Goal: Task Accomplishment & Management: Manage account settings

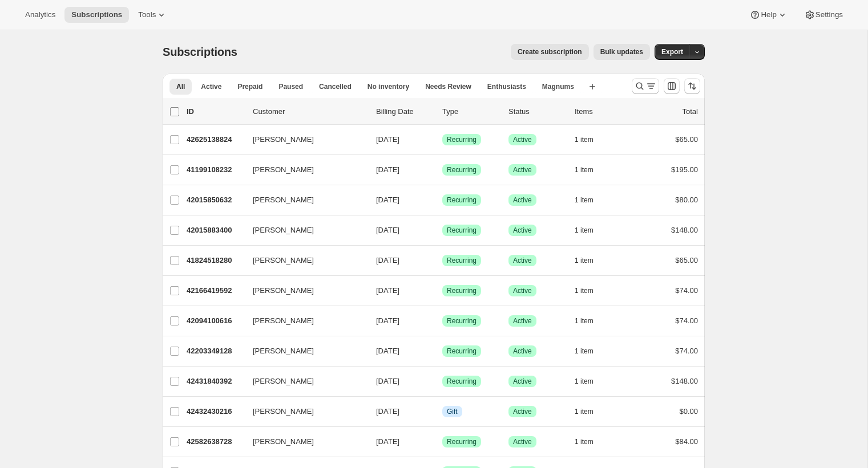
click at [173, 115] on input "0 selected" at bounding box center [174, 111] width 9 height 9
checkbox input "true"
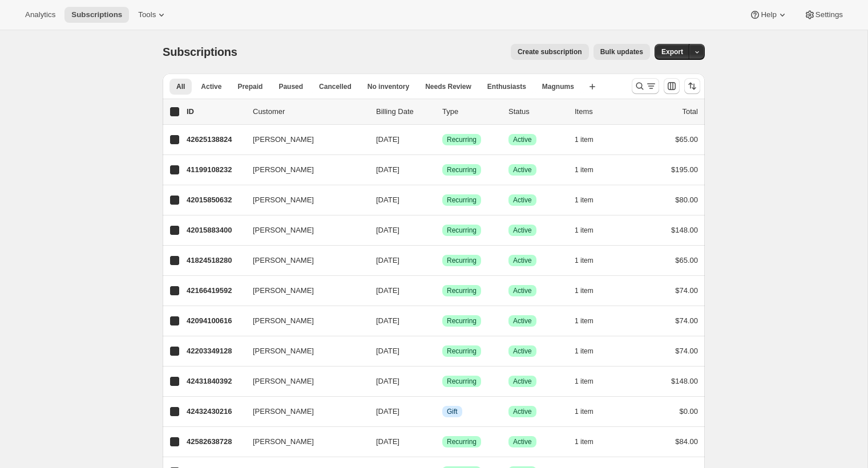
checkbox input "true"
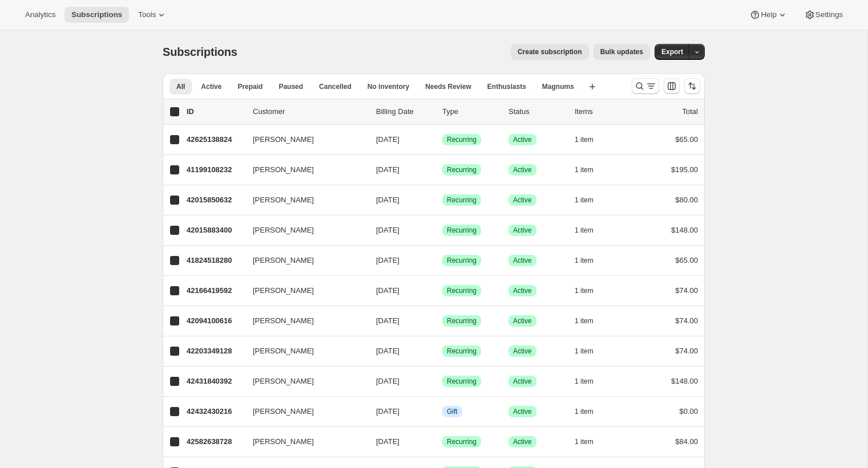
checkbox input "true"
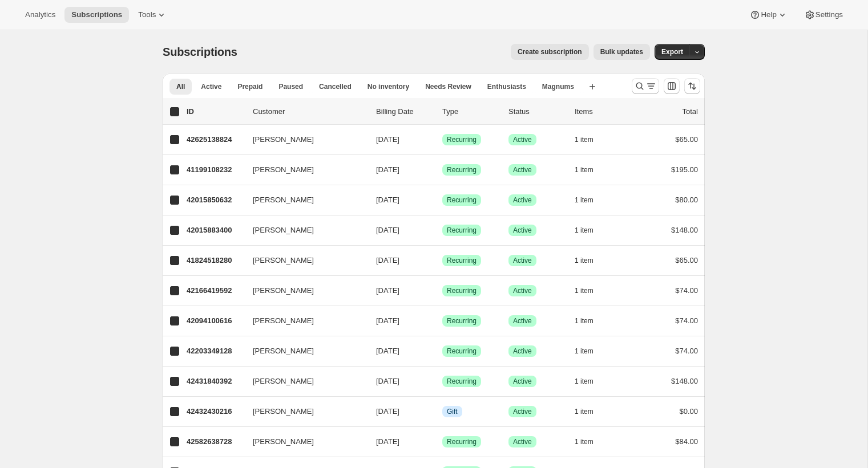
checkbox input "true"
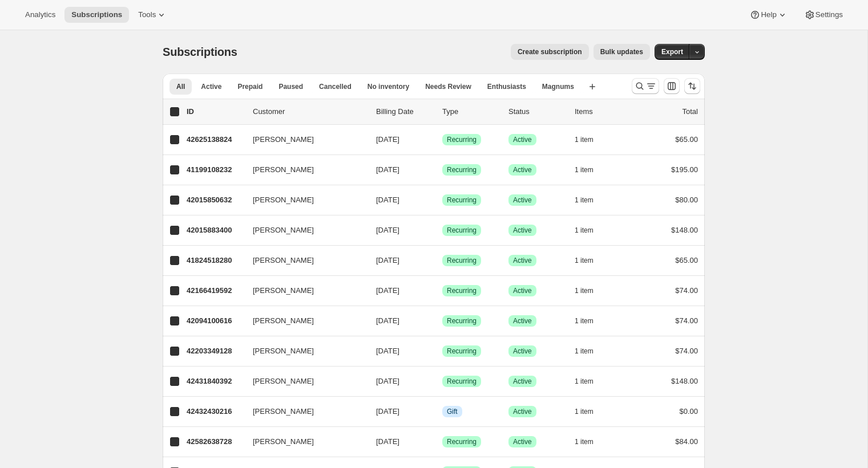
checkbox input "true"
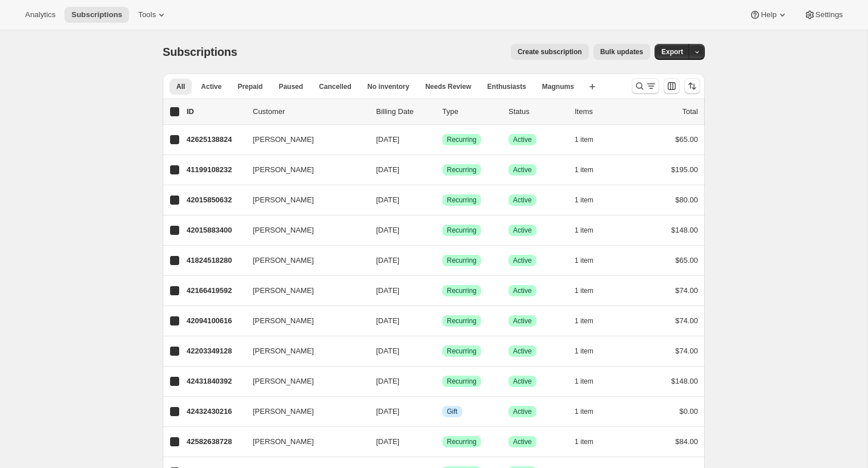
checkbox input "true"
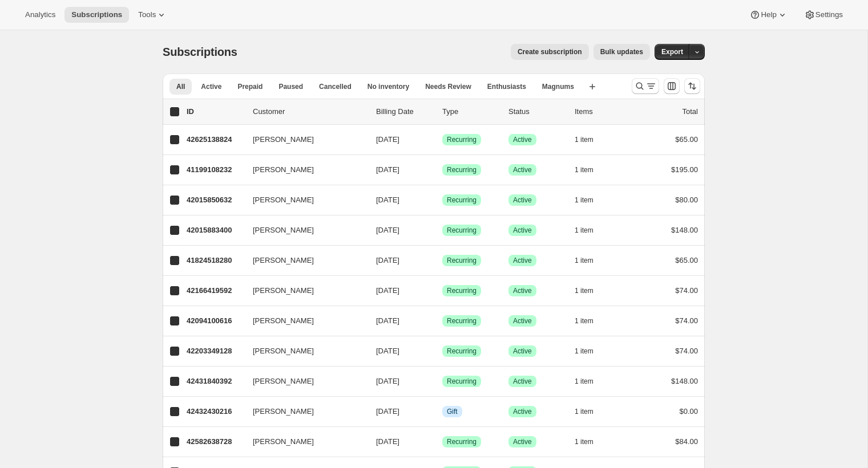
checkbox input "true"
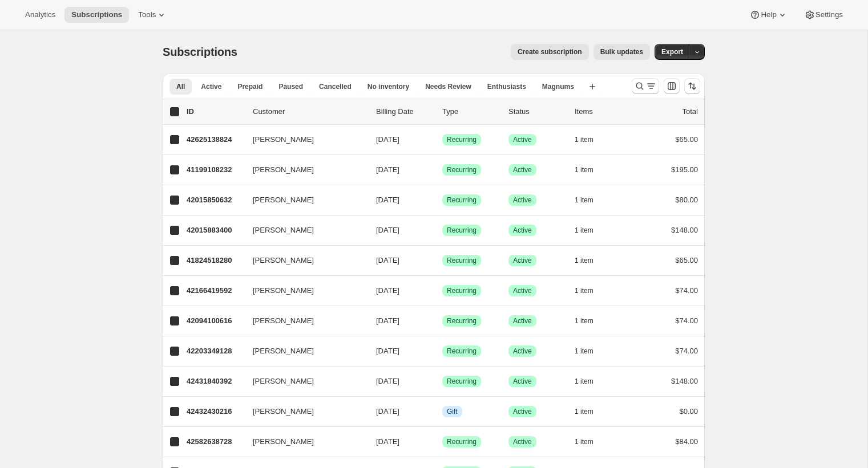
checkbox input "true"
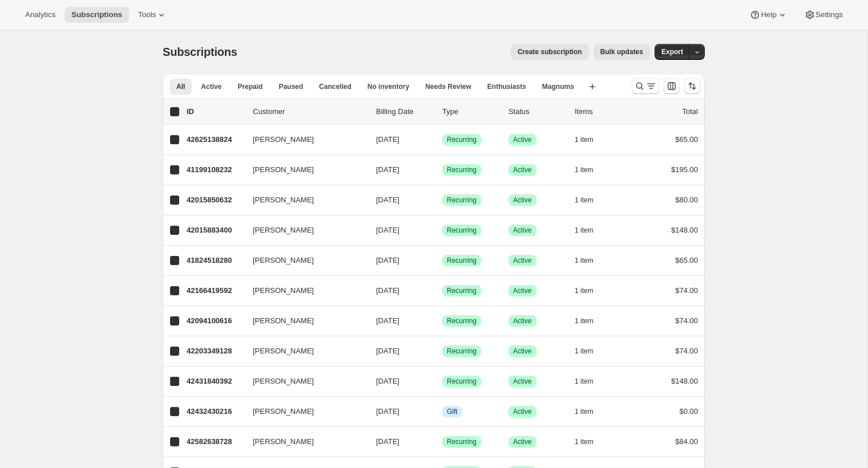
checkbox input "true"
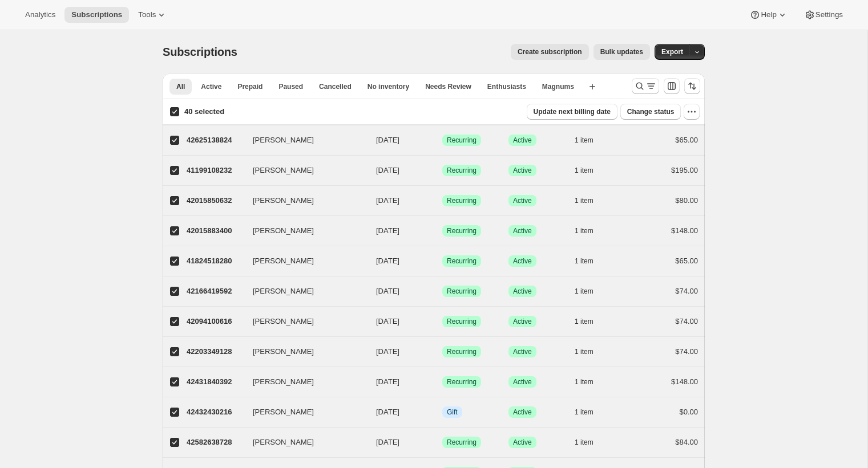
click at [173, 115] on input "40 selected" at bounding box center [174, 111] width 9 height 9
checkbox input "false"
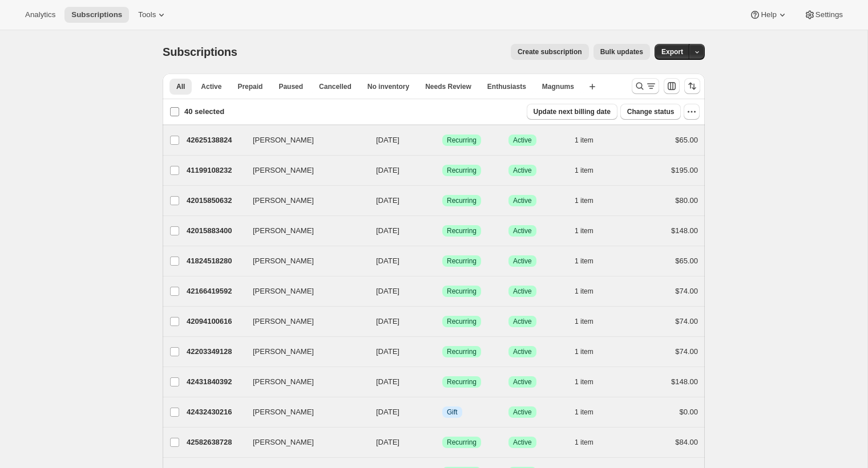
checkbox input "false"
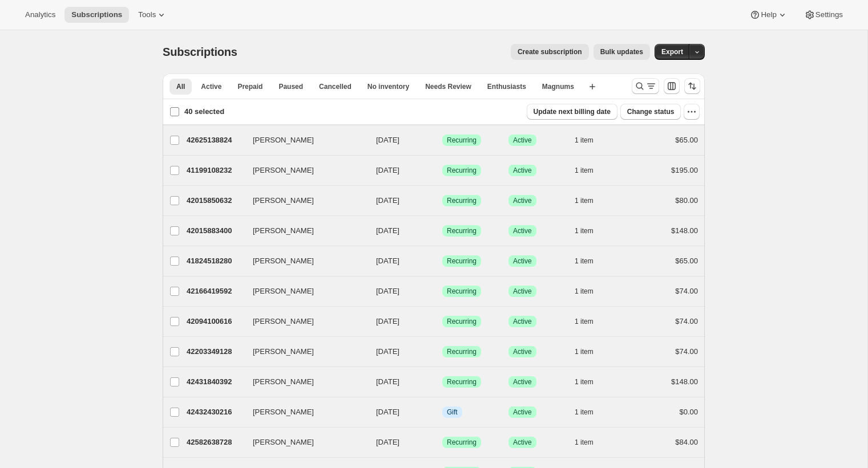
checkbox input "false"
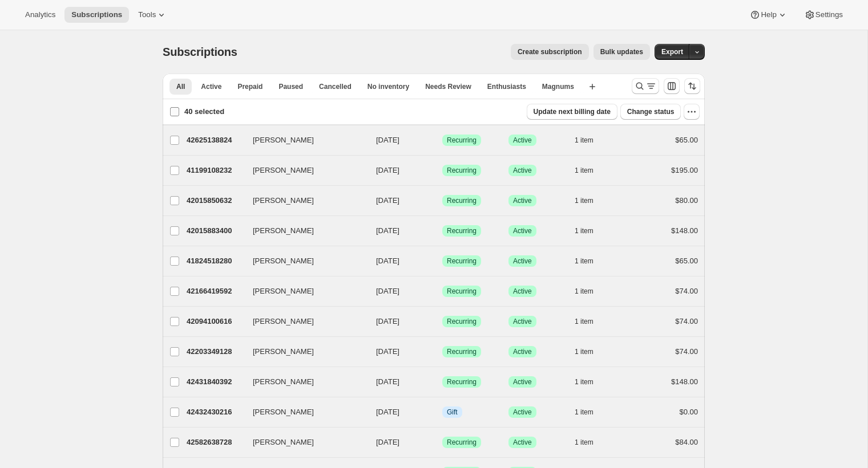
checkbox input "false"
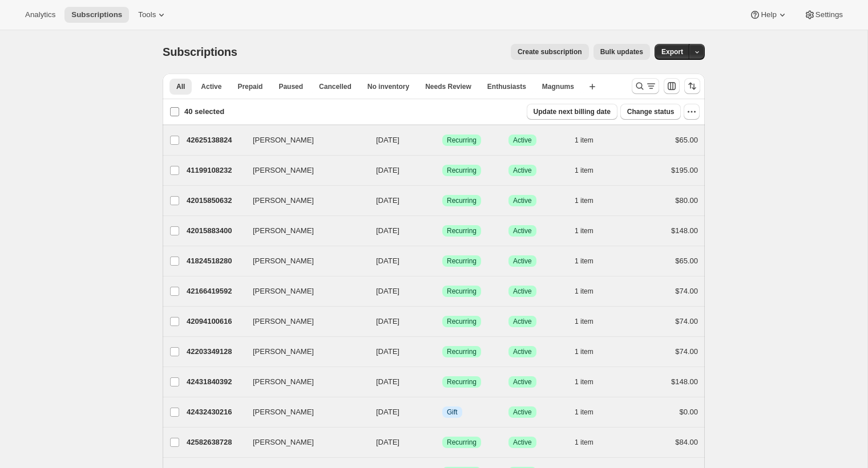
checkbox input "false"
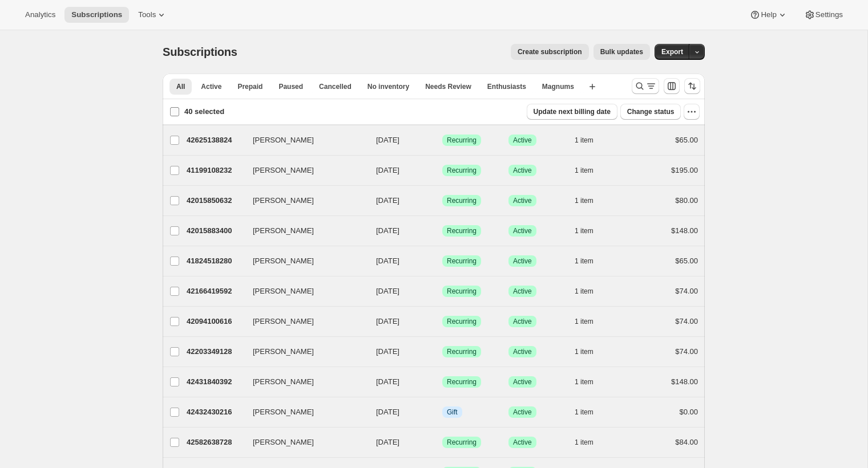
checkbox input "false"
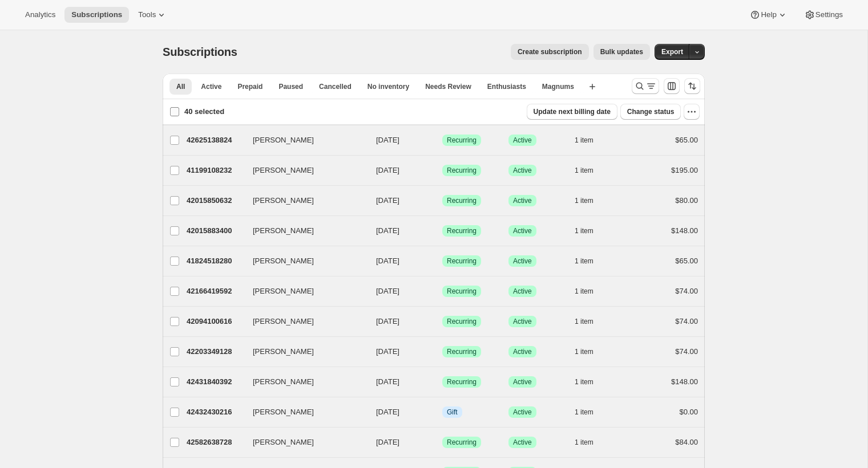
checkbox input "false"
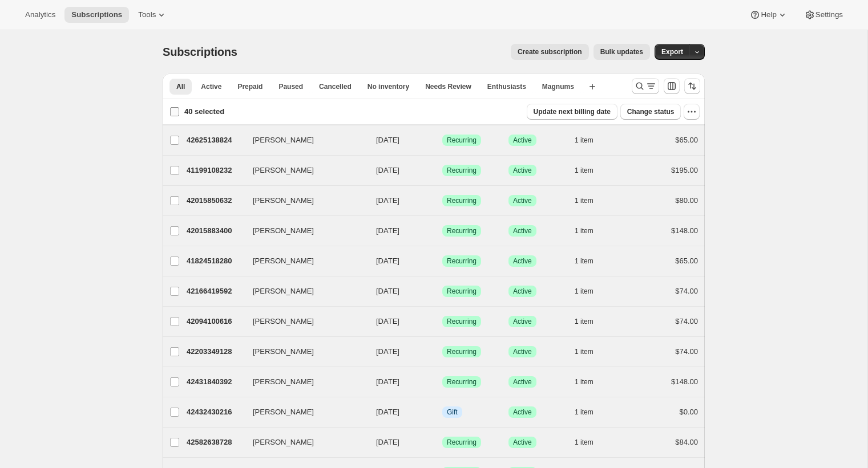
checkbox input "false"
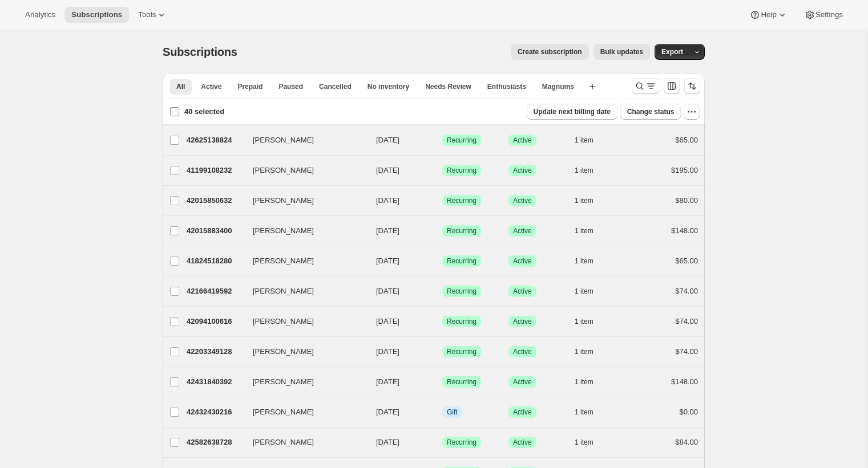
checkbox input "false"
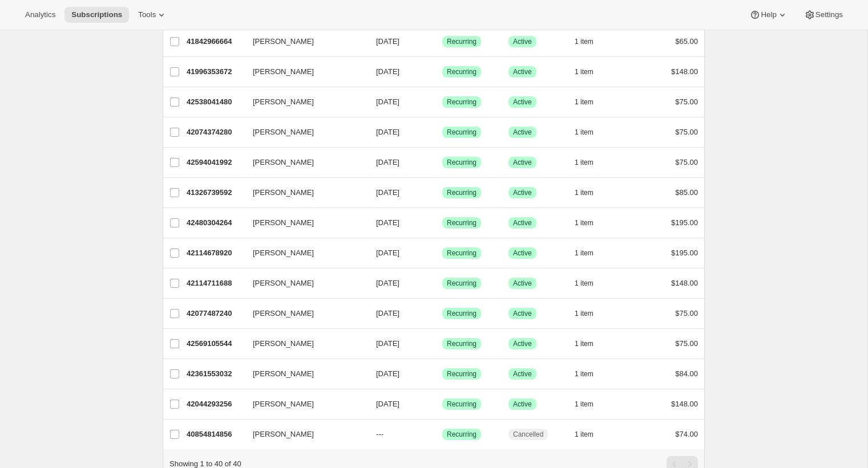
scroll to position [929, 0]
